Goal: Use online tool/utility: Utilize a website feature to perform a specific function

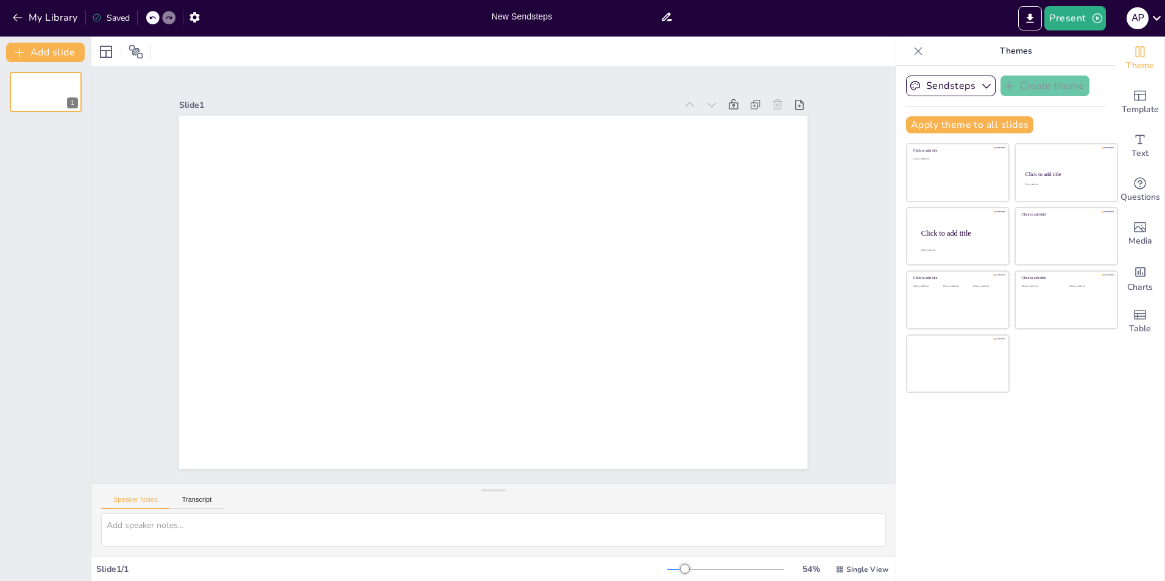
click at [587, 21] on input "New Sendsteps" at bounding box center [576, 17] width 169 height 18
drag, startPoint x: 587, startPoint y: 21, endPoint x: 470, endPoint y: 7, distance: 117.1
click at [470, 7] on div "My Library Saved New Sendsteps Present A P" at bounding box center [582, 18] width 1165 height 37
type input "Quiz"
click at [521, 66] on div at bounding box center [493, 52] width 804 height 30
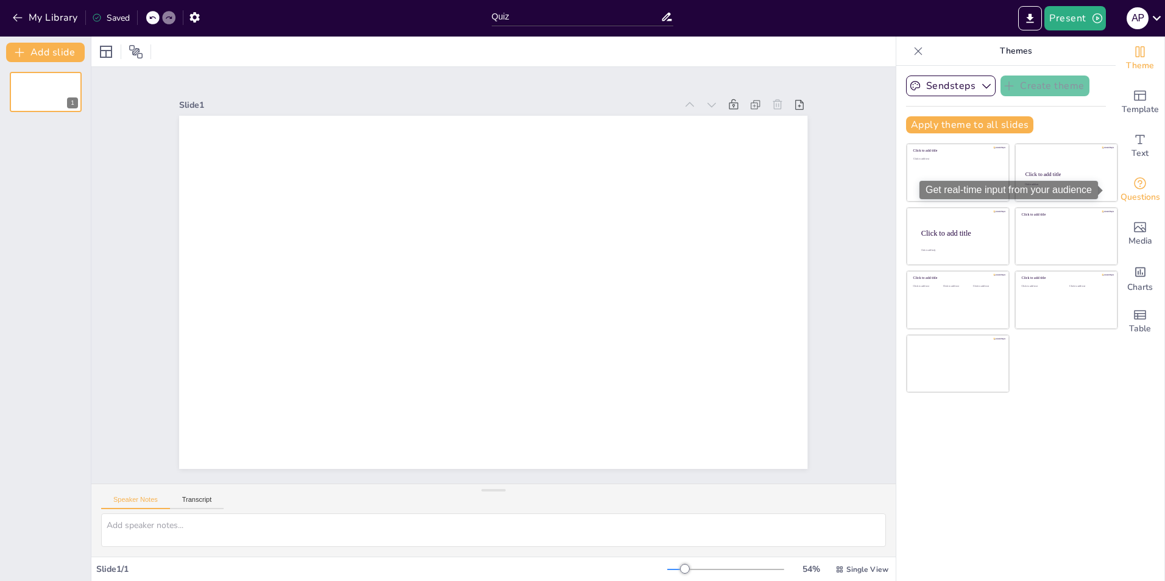
click at [1136, 186] on icon "Get real-time input from your audience" at bounding box center [1140, 183] width 15 height 15
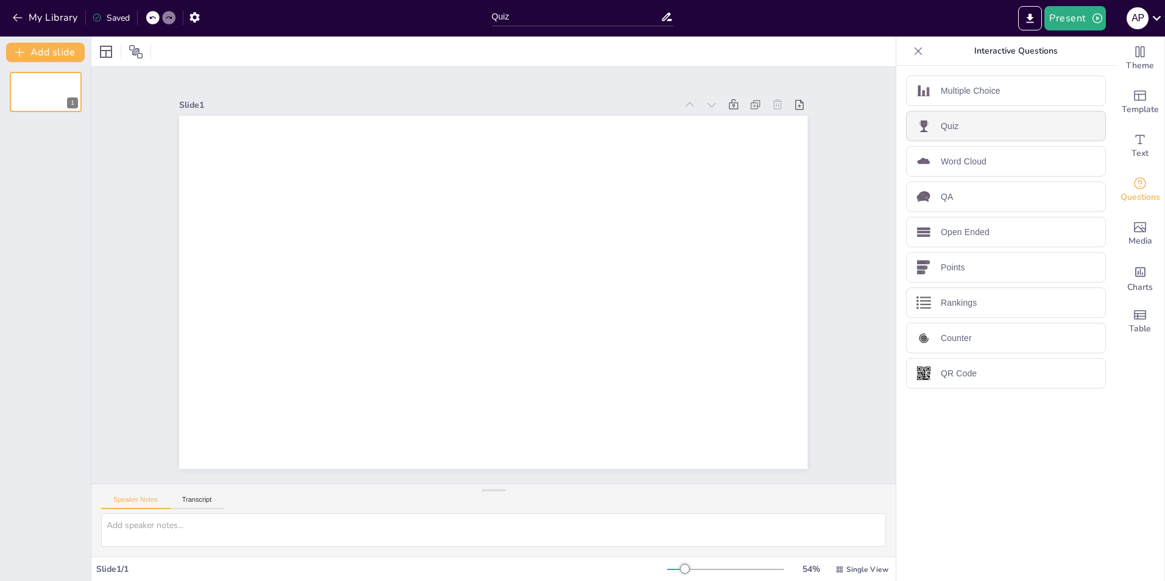
click at [950, 130] on div "Quiz" at bounding box center [1006, 126] width 200 height 30
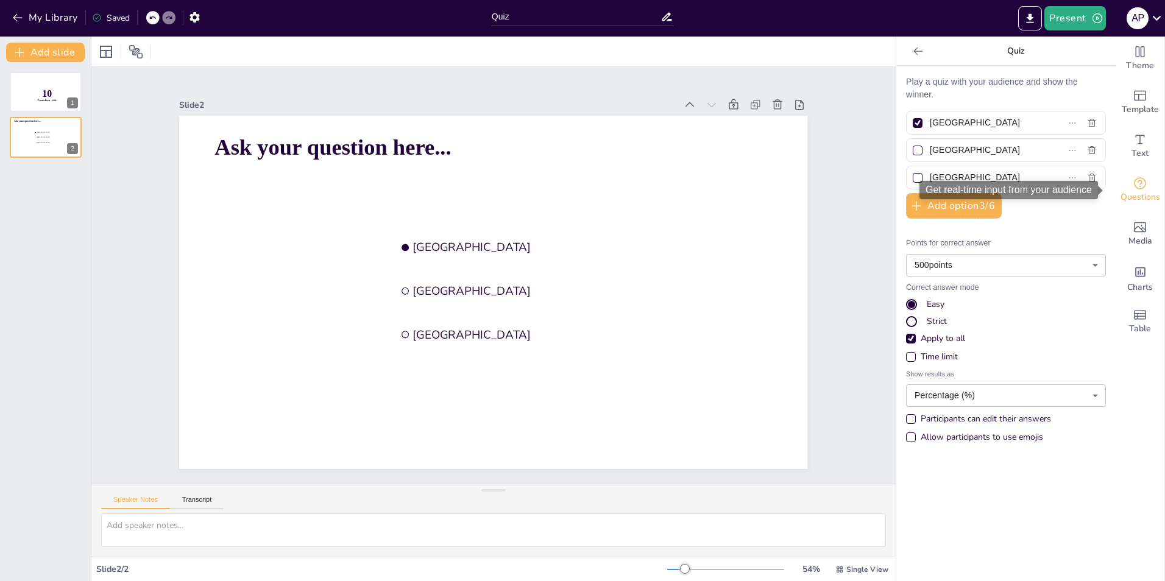
click at [1133, 186] on icon "Get real-time input from your audience" at bounding box center [1140, 183] width 15 height 15
click at [960, 80] on p "Play a quiz with your audience and show the winner." at bounding box center [1006, 89] width 200 height 26
click at [915, 124] on div at bounding box center [918, 123] width 6 height 6
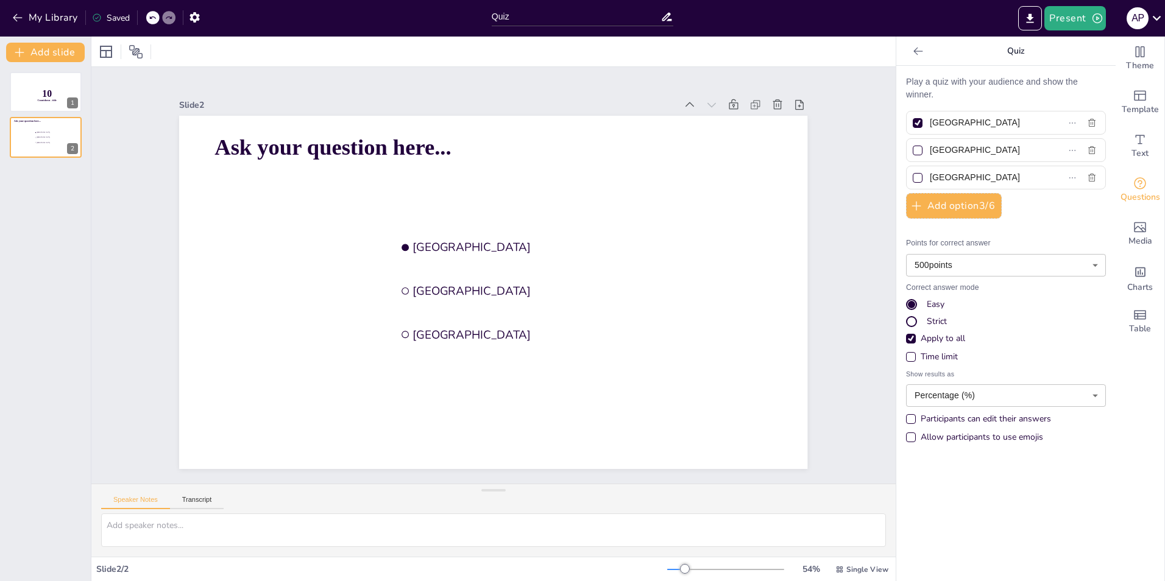
click at [930, 124] on input "[GEOGRAPHIC_DATA]" at bounding box center [985, 123] width 111 height 18
checkbox input "false"
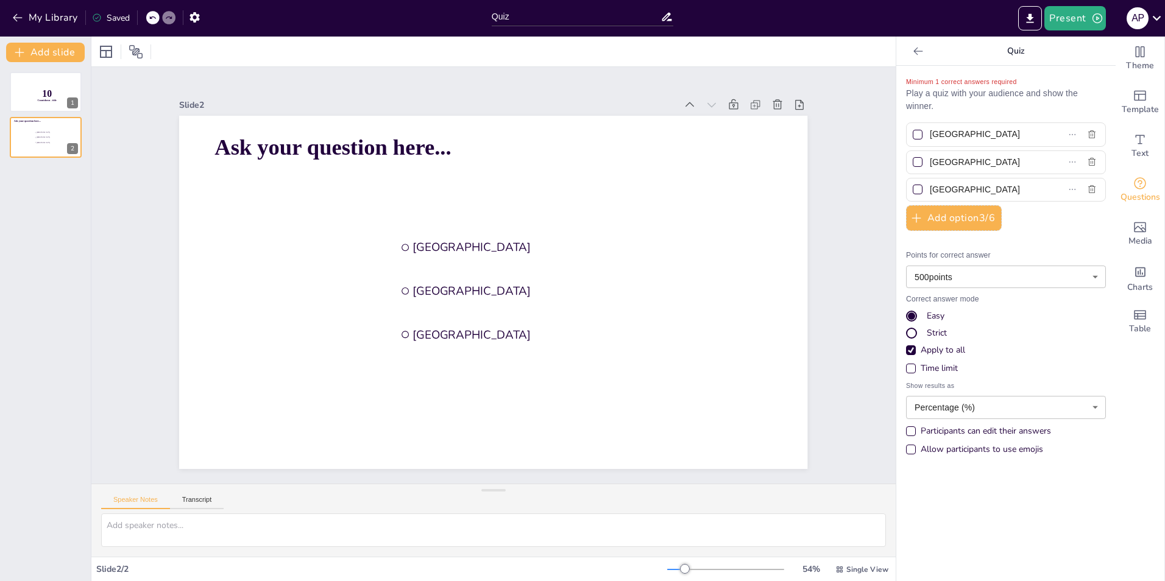
click at [915, 136] on div at bounding box center [918, 135] width 6 height 6
click at [930, 136] on input "[GEOGRAPHIC_DATA]" at bounding box center [985, 135] width 111 height 18
checkbox input "true"
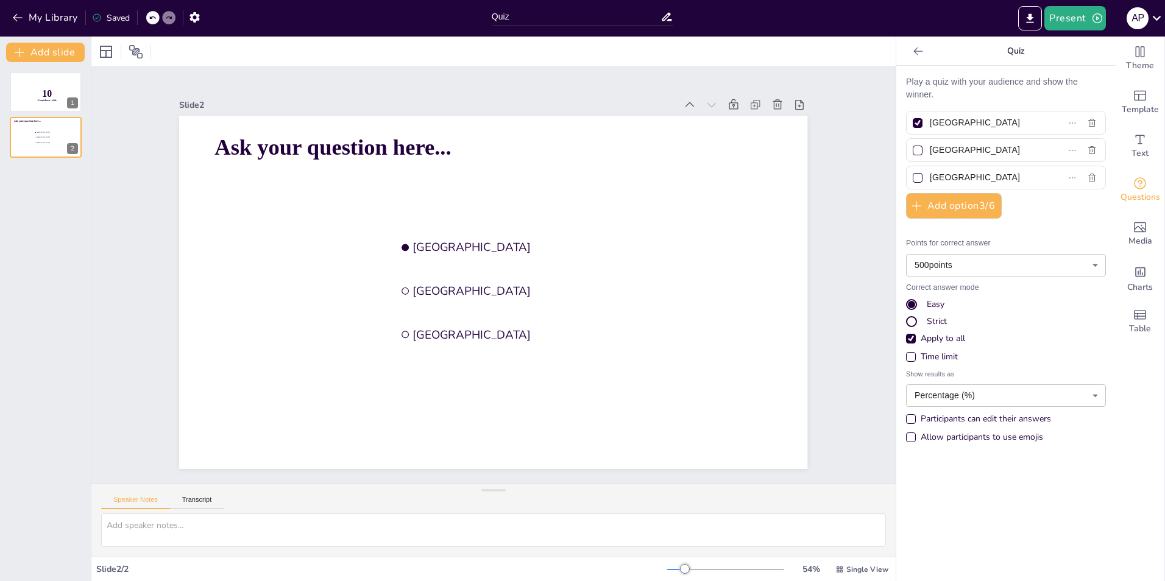
click at [913, 124] on div at bounding box center [918, 123] width 10 height 10
click at [930, 124] on input "[GEOGRAPHIC_DATA]" at bounding box center [985, 123] width 111 height 18
checkbox input "false"
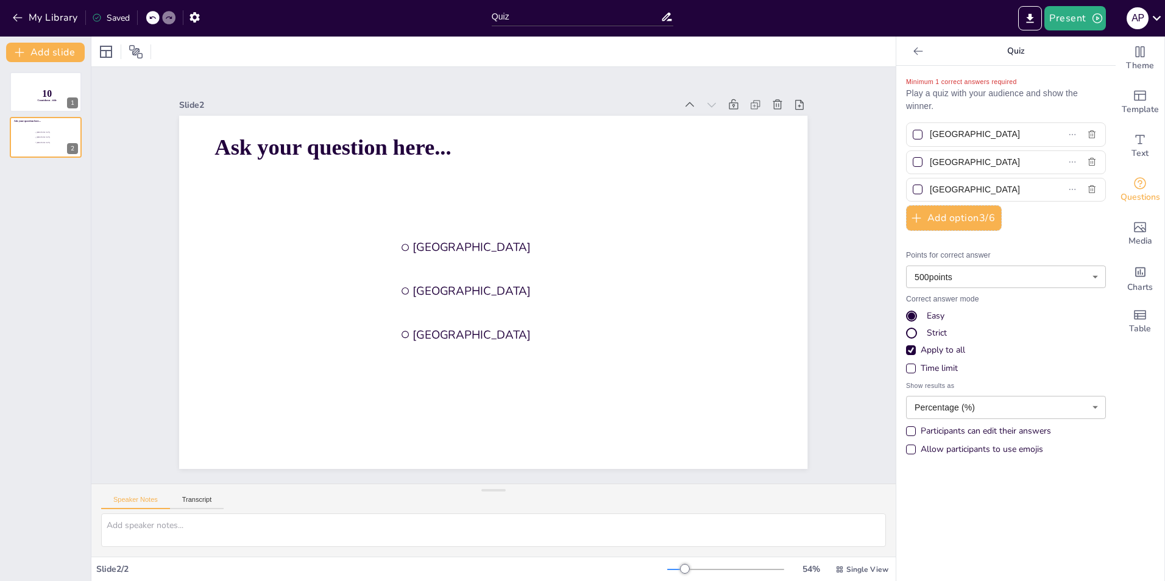
click at [912, 48] on icon at bounding box center [918, 51] width 12 height 12
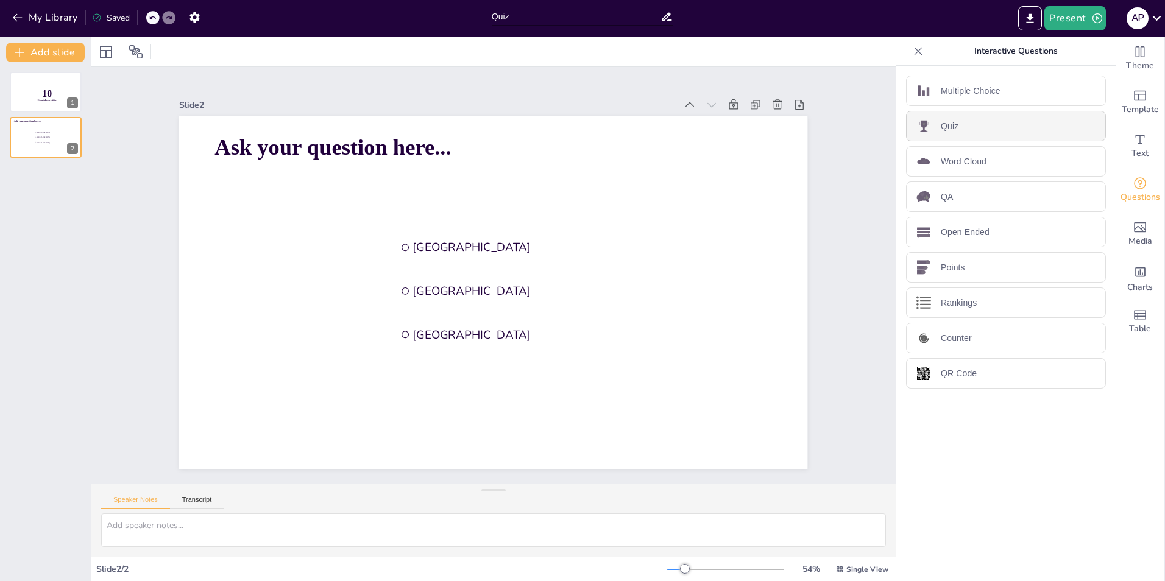
click at [947, 126] on p "Quiz" at bounding box center [950, 126] width 18 height 13
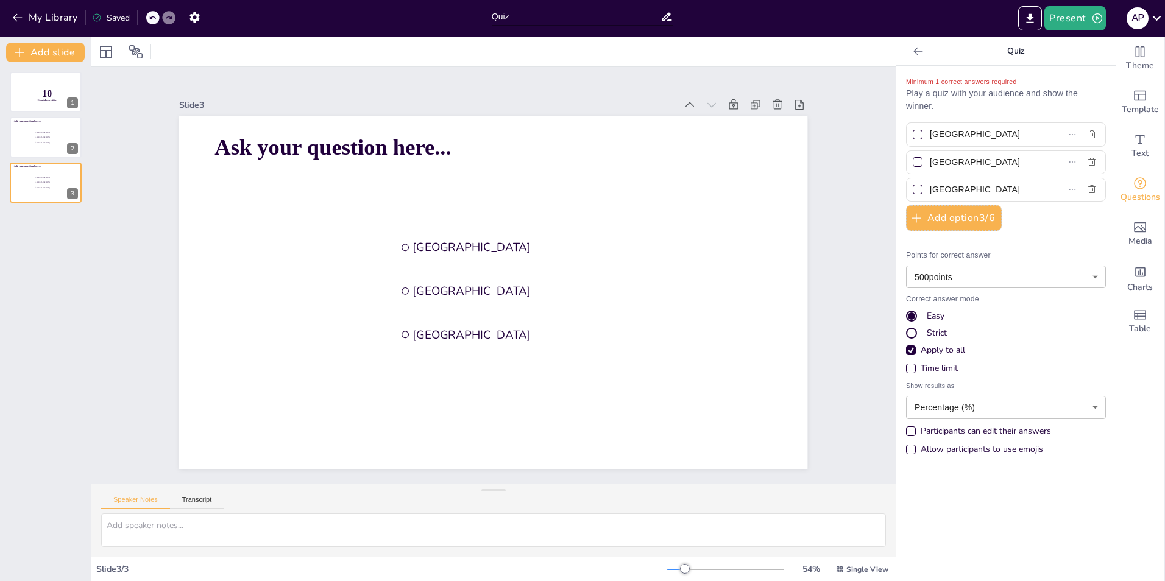
click at [912, 52] on icon at bounding box center [918, 51] width 12 height 12
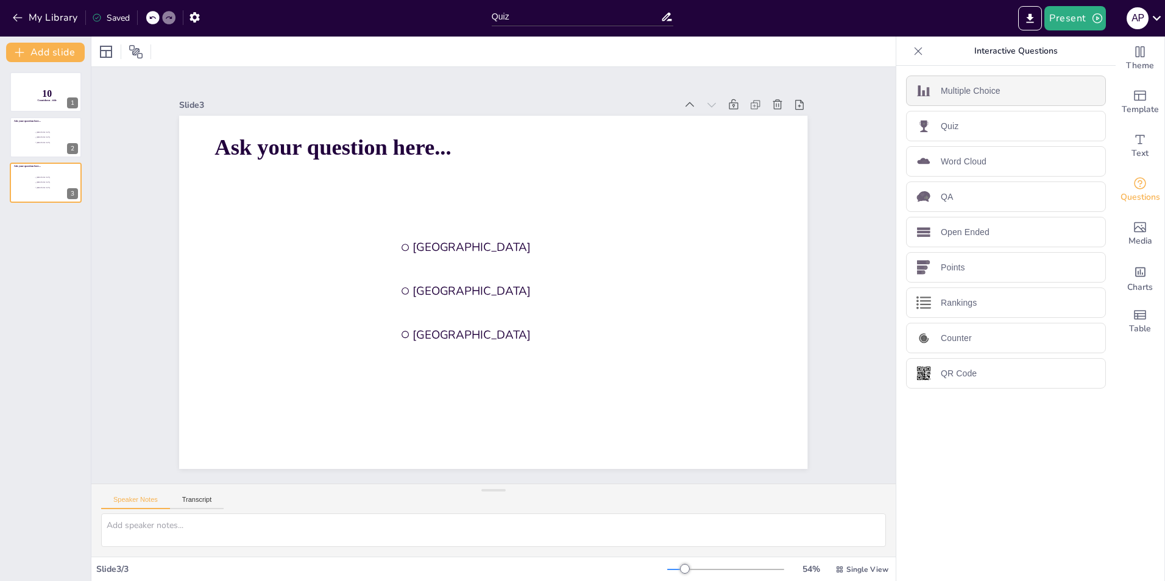
click at [941, 93] on p "Multiple Choice" at bounding box center [971, 91] width 60 height 13
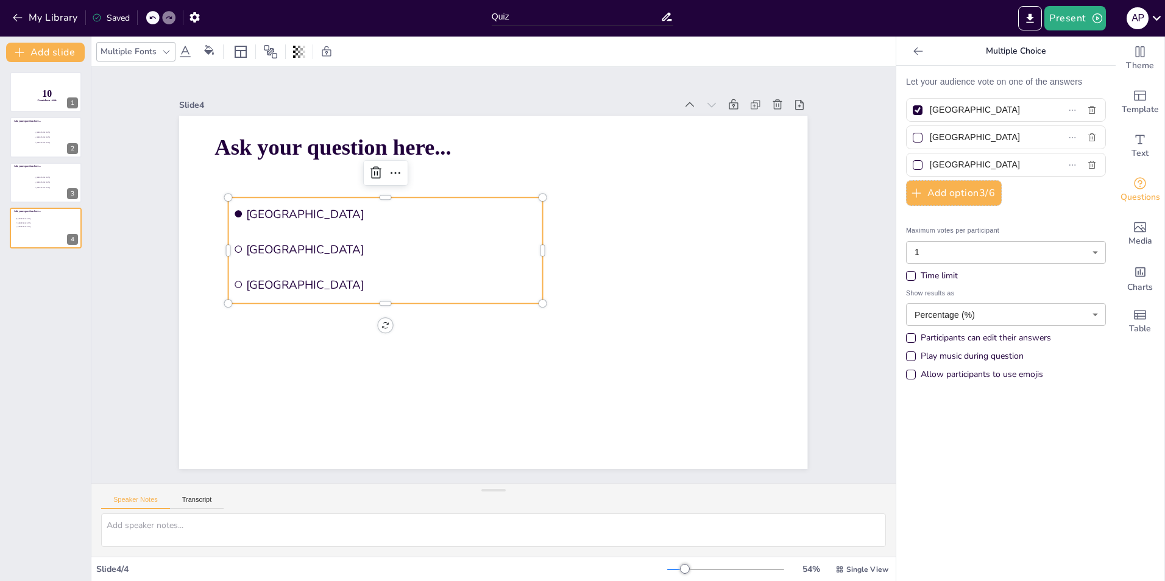
click at [912, 50] on icon at bounding box center [918, 51] width 12 height 12
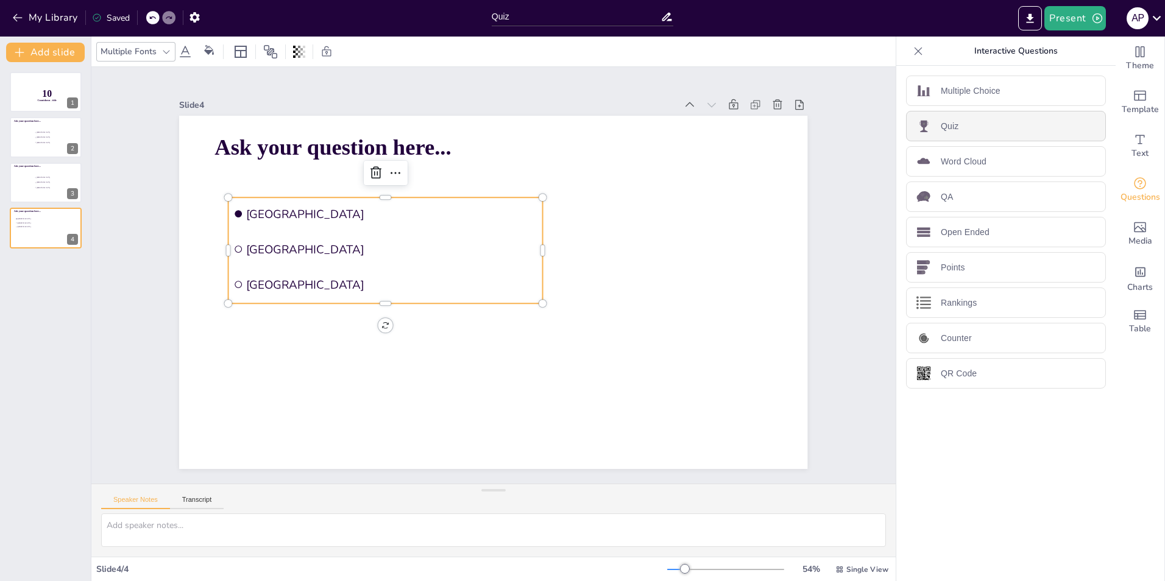
click at [945, 130] on p "Quiz" at bounding box center [950, 126] width 18 height 13
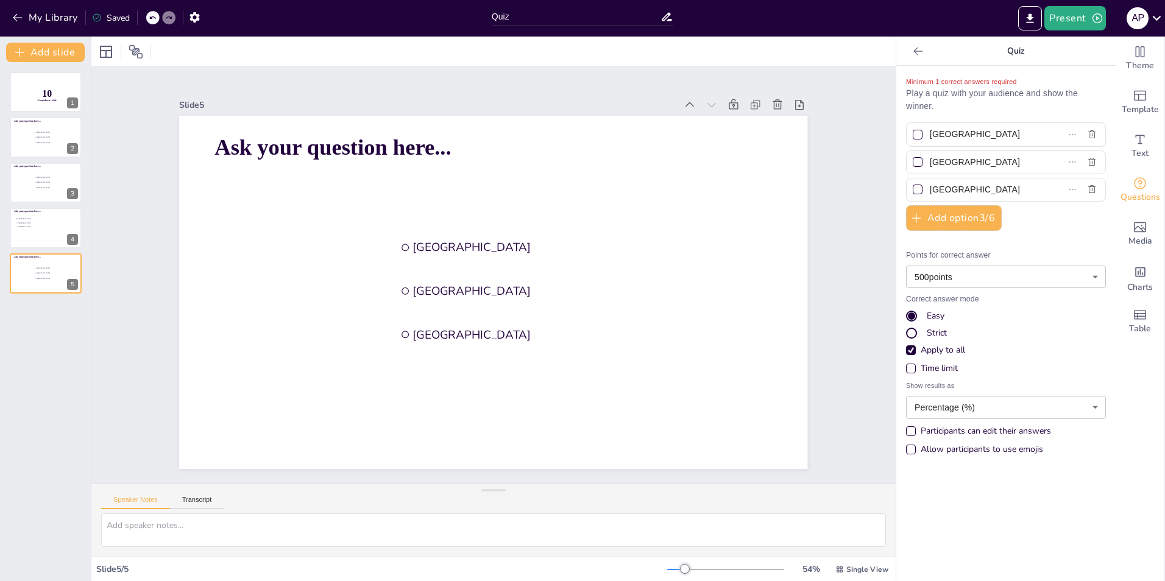
click at [924, 101] on p "Play a quiz with your audience and show the winner." at bounding box center [1006, 100] width 200 height 26
click at [956, 218] on button "Add option 3 / 6" at bounding box center [954, 218] width 96 height 26
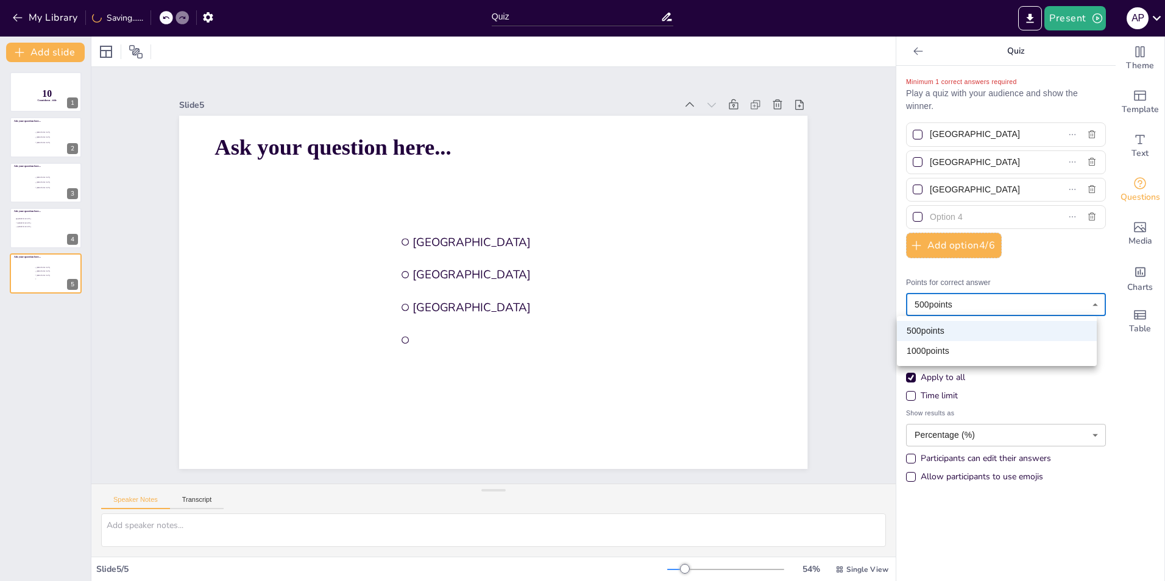
click at [941, 306] on body "My Library Saving...... Quiz Present A P Document fonts Akatab Popular fonts Fo…" at bounding box center [582, 290] width 1165 height 581
click at [940, 328] on li "500 points" at bounding box center [997, 331] width 200 height 20
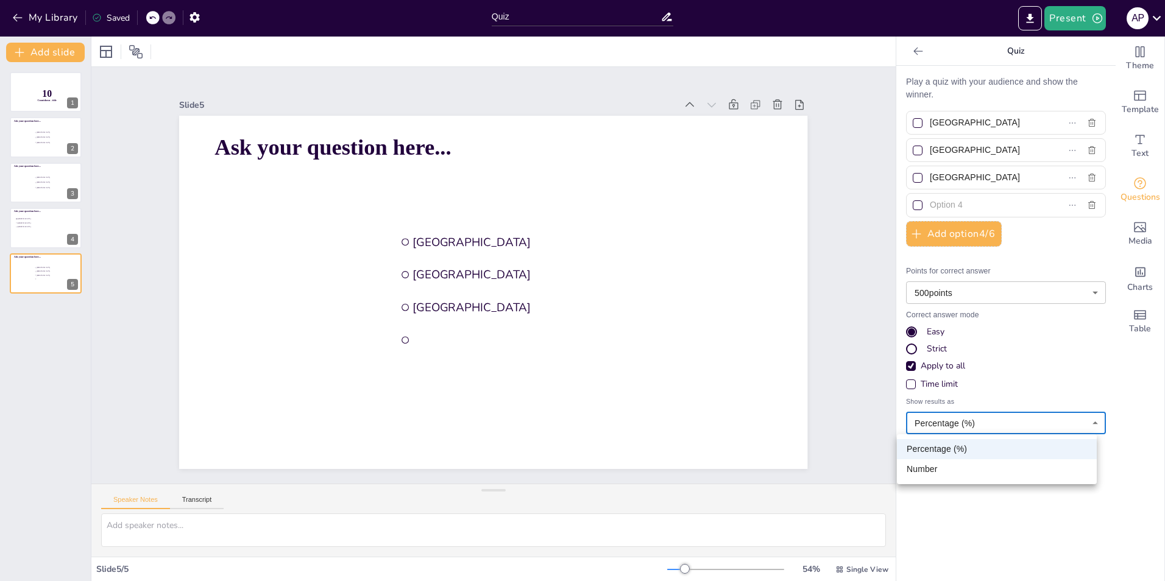
click at [938, 426] on body "My Library Saved Quiz Present A P Document fonts Akatab Popular fonts Fonts Add…" at bounding box center [582, 290] width 1165 height 581
click at [938, 453] on li "Percentage (%)" at bounding box center [997, 449] width 200 height 20
click at [943, 427] on body "My Library Saved Quiz Present A P Document fonts Akatab Popular fonts Fonts Add…" at bounding box center [582, 290] width 1165 height 581
click at [947, 455] on li "Percentage (%)" at bounding box center [997, 449] width 200 height 20
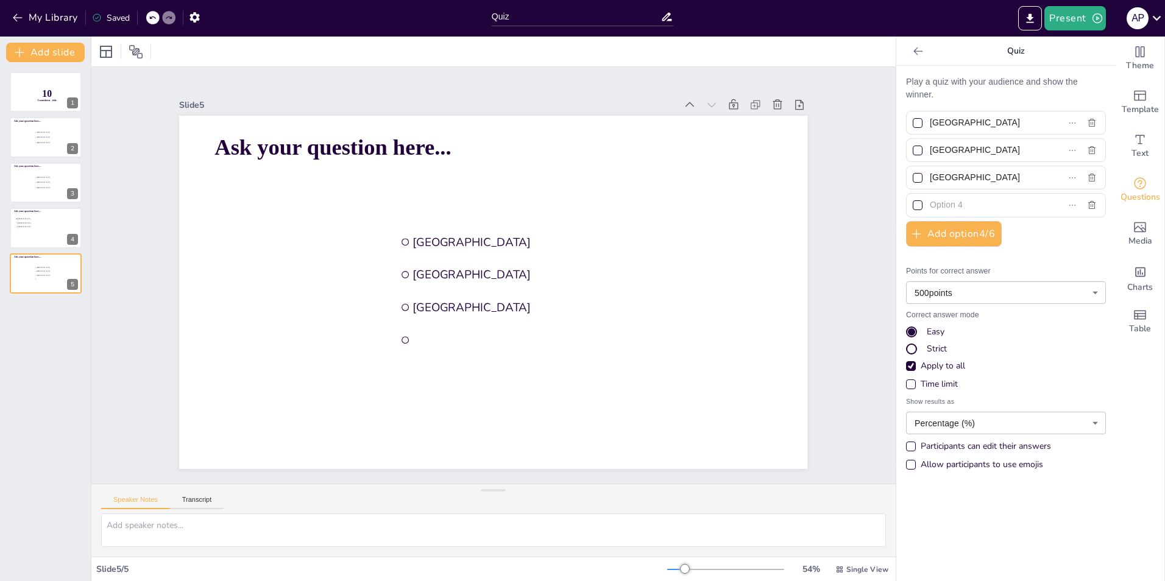
click at [933, 468] on div "Allow participants to use emojis" at bounding box center [982, 465] width 122 height 12
click at [938, 450] on div "Participants can edit their answers" at bounding box center [986, 447] width 130 height 12
click at [940, 467] on div "Allow participants to use emojis" at bounding box center [982, 465] width 122 height 12
click at [1130, 63] on span "Theme" at bounding box center [1140, 65] width 28 height 13
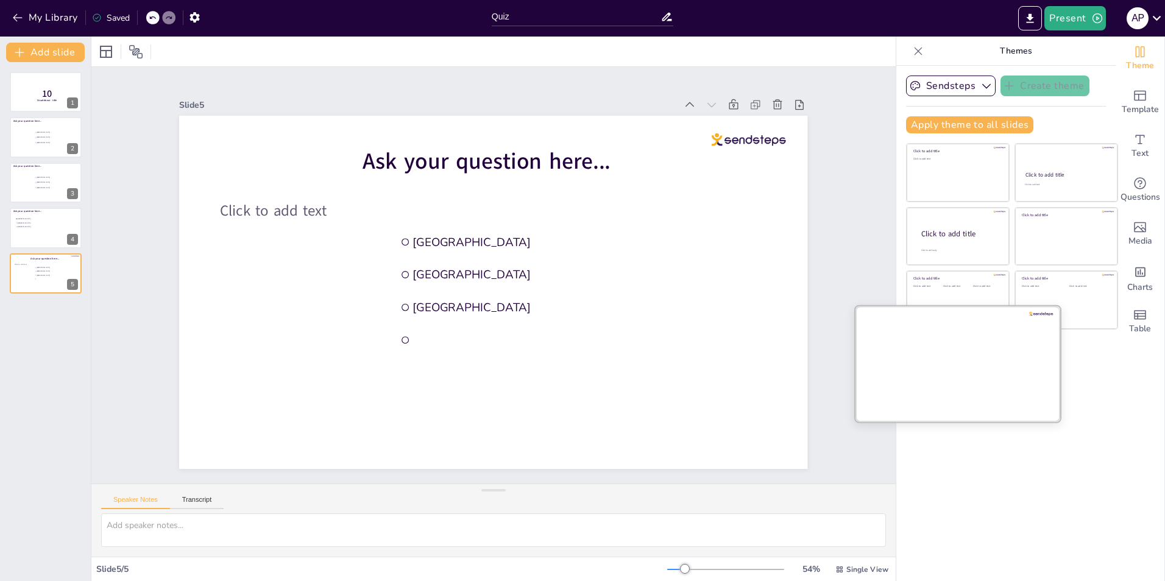
click at [940, 366] on div at bounding box center [957, 363] width 205 height 115
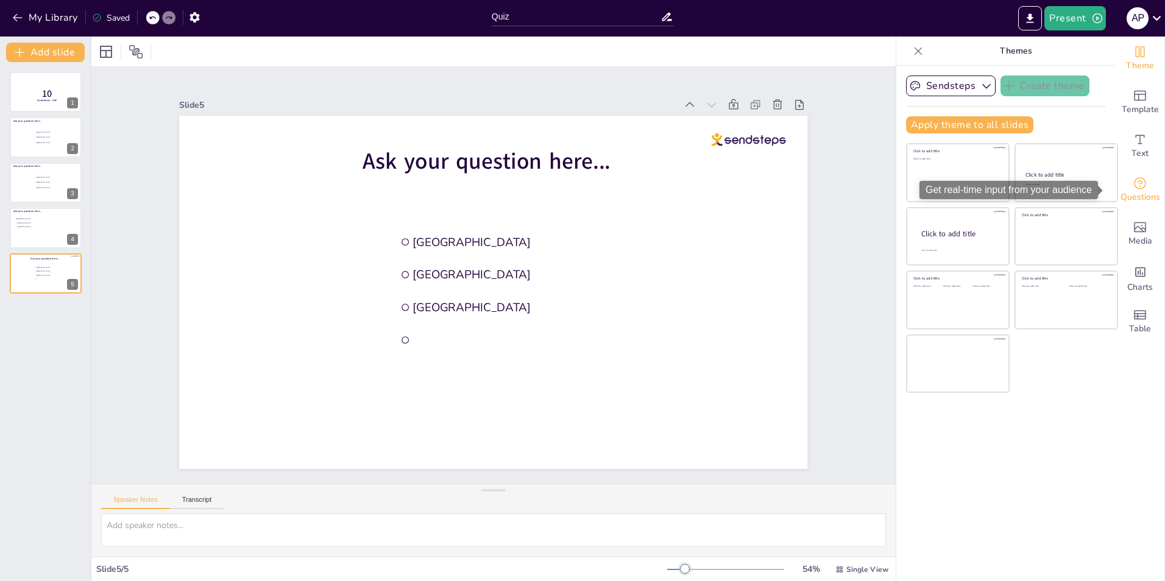
click at [1142, 191] on span "Questions" at bounding box center [1140, 197] width 40 height 13
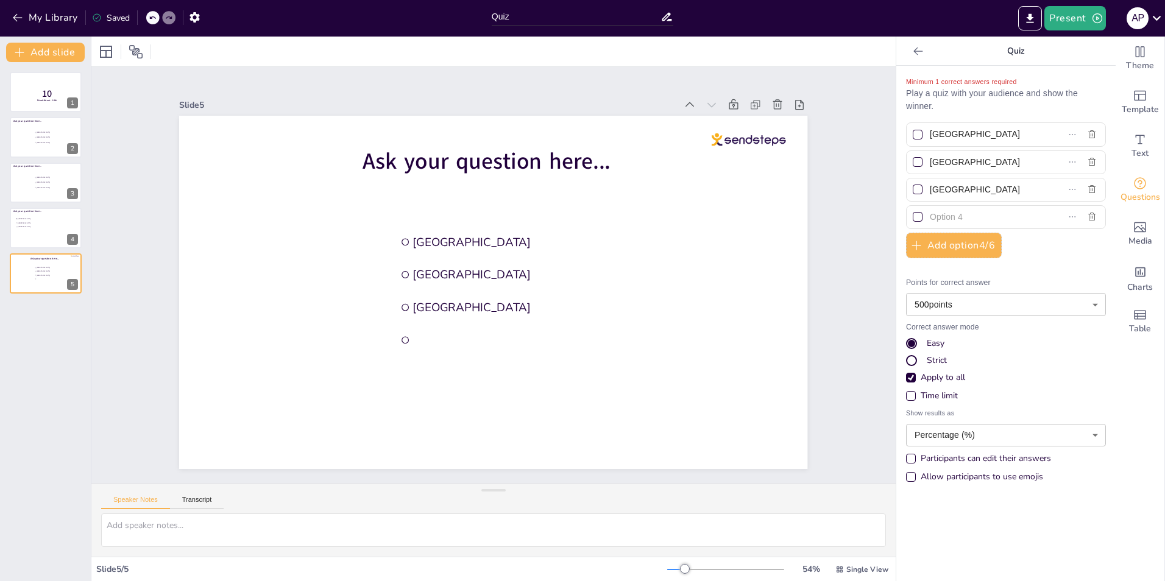
click at [819, 313] on div "Slide 1 10 Countdown - title Slide 2 Ask your question here... [GEOGRAPHIC_DATA…" at bounding box center [493, 276] width 797 height 684
click at [835, 272] on icon at bounding box center [843, 280] width 16 height 16
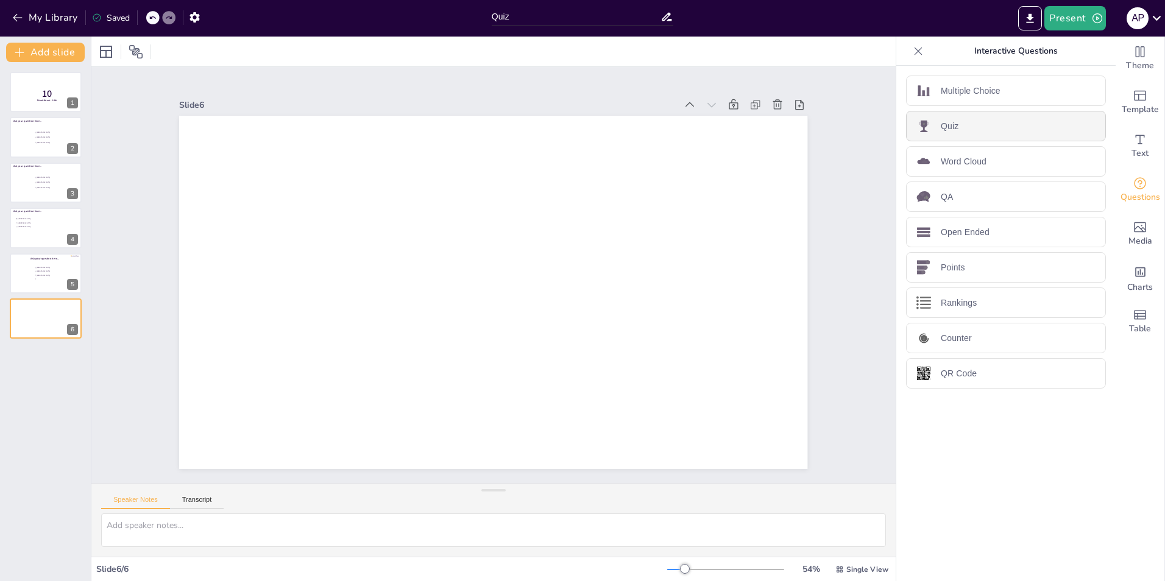
click at [941, 128] on p "Quiz" at bounding box center [950, 126] width 18 height 13
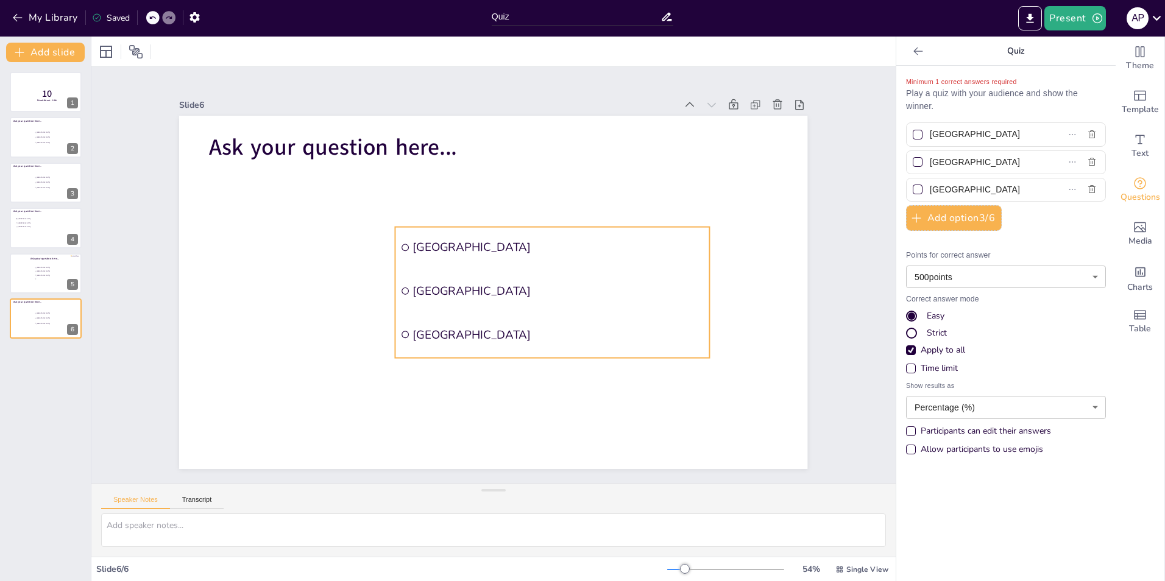
click at [519, 280] on span "[GEOGRAPHIC_DATA]" at bounding box center [461, 216] width 207 height 227
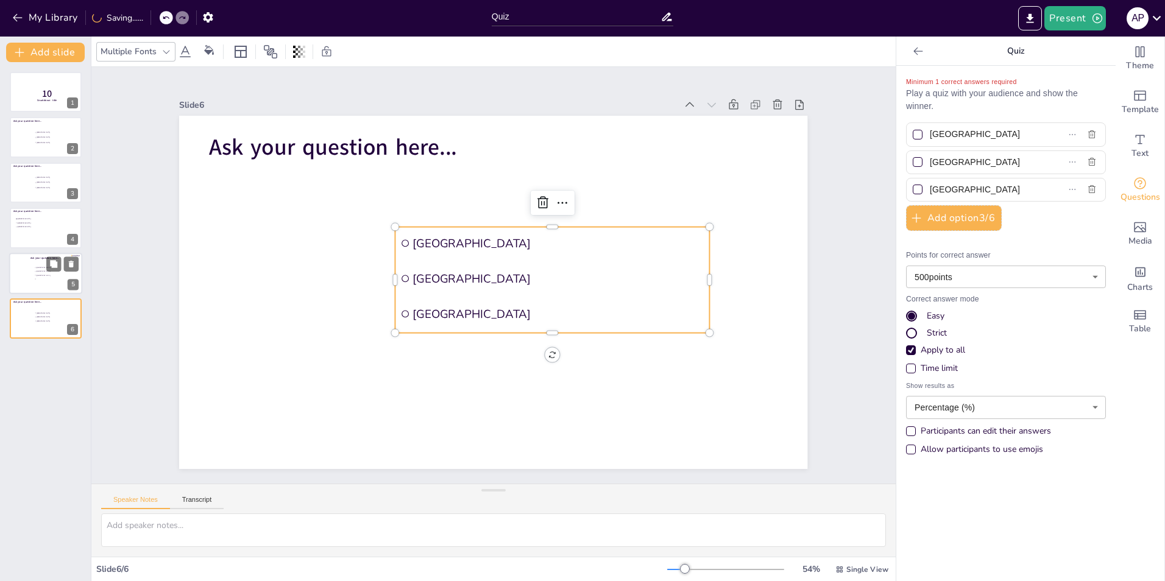
click at [27, 281] on div at bounding box center [45, 273] width 73 height 41
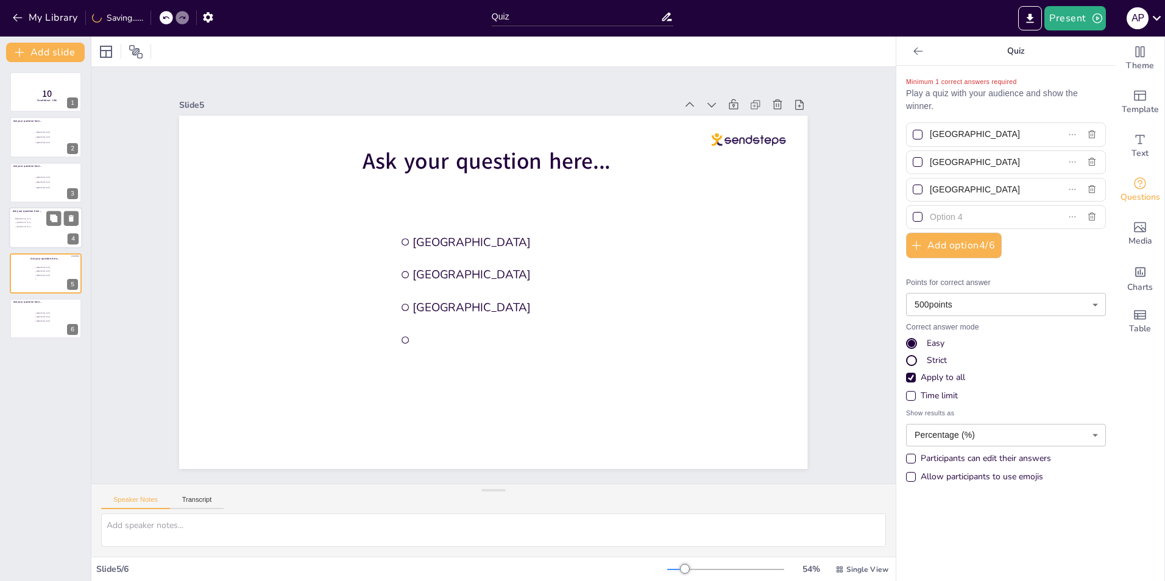
click at [39, 243] on div at bounding box center [45, 227] width 73 height 41
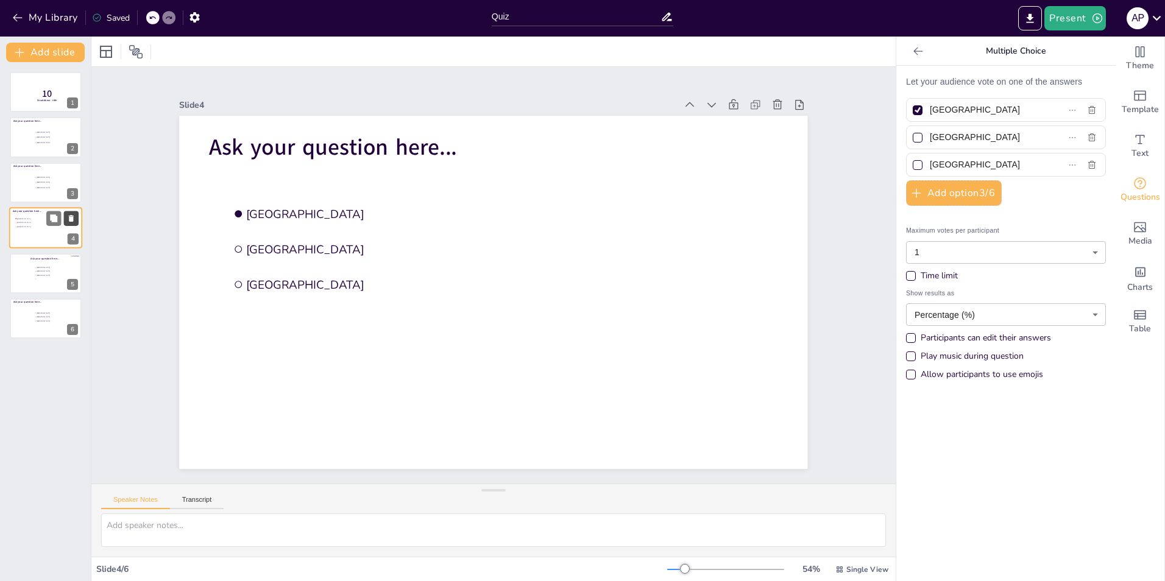
click at [65, 219] on button at bounding box center [71, 218] width 15 height 15
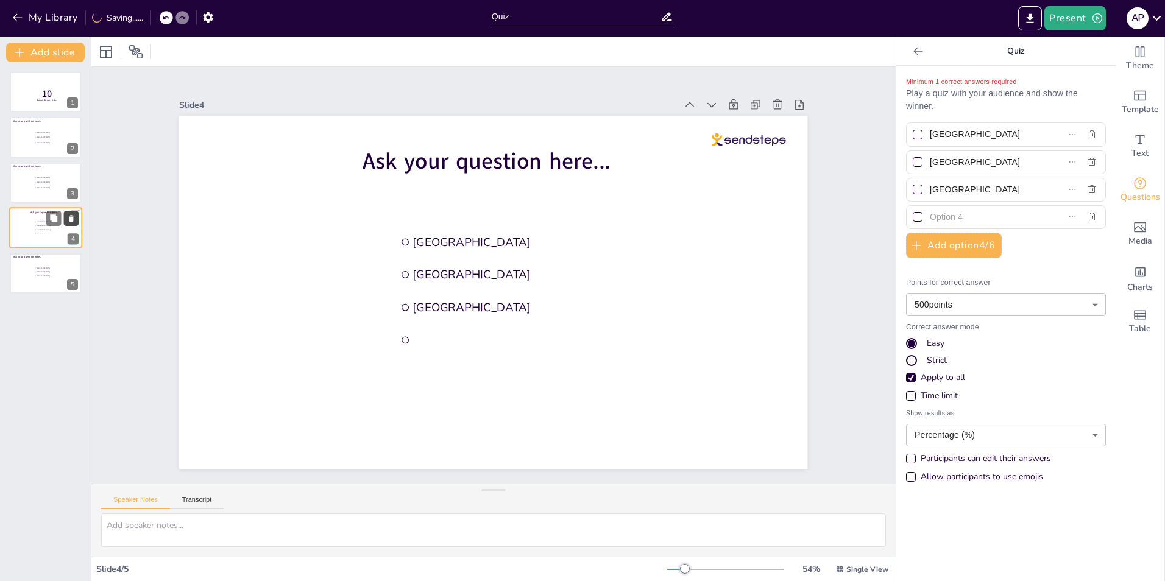
click at [70, 219] on icon at bounding box center [71, 218] width 5 height 7
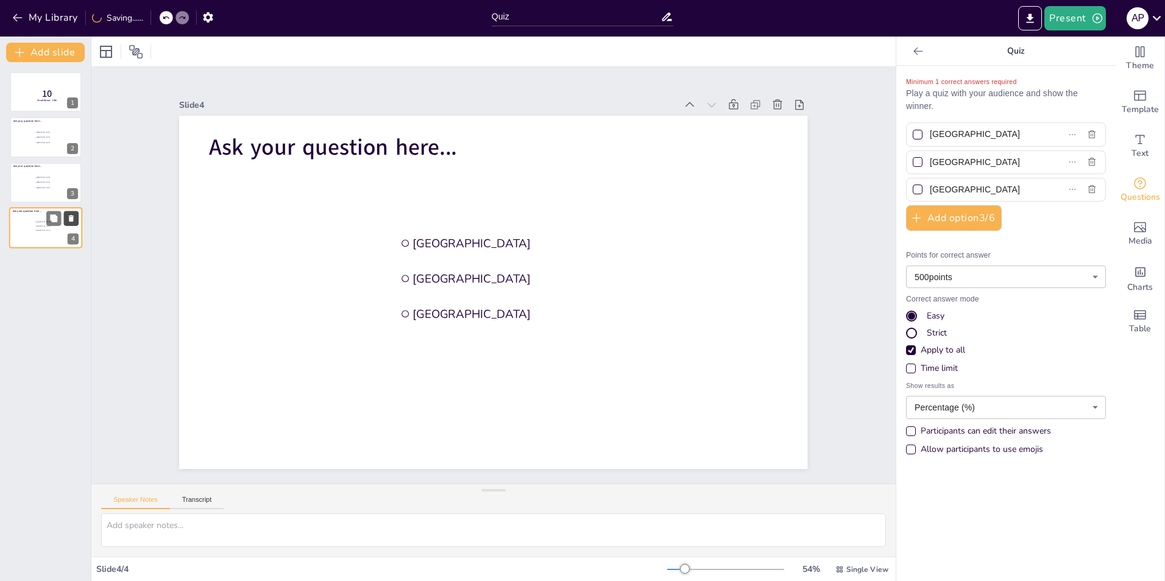
click at [70, 219] on icon at bounding box center [71, 218] width 5 height 7
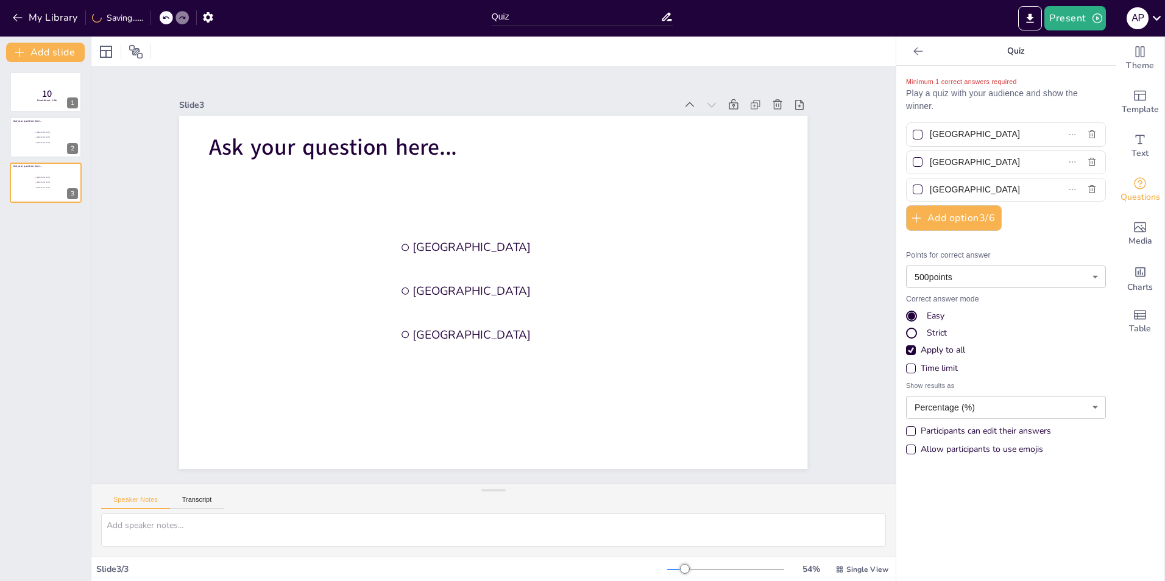
click at [71, 174] on icon at bounding box center [70, 174] width 5 height 7
click at [74, 124] on icon at bounding box center [71, 128] width 9 height 9
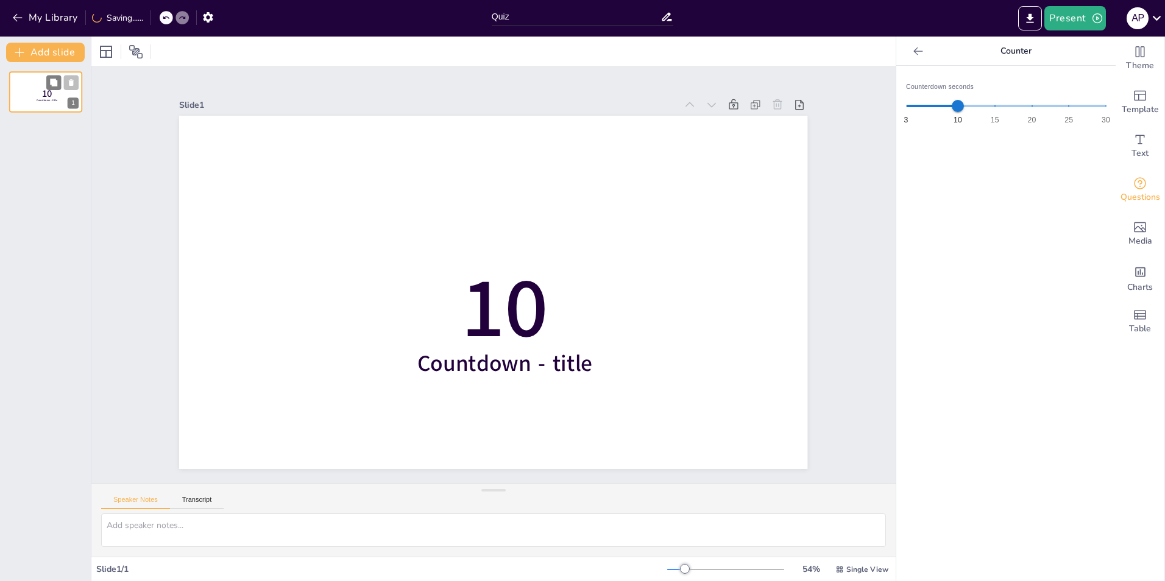
click at [74, 82] on icon at bounding box center [71, 83] width 9 height 9
